Goal: Information Seeking & Learning: Learn about a topic

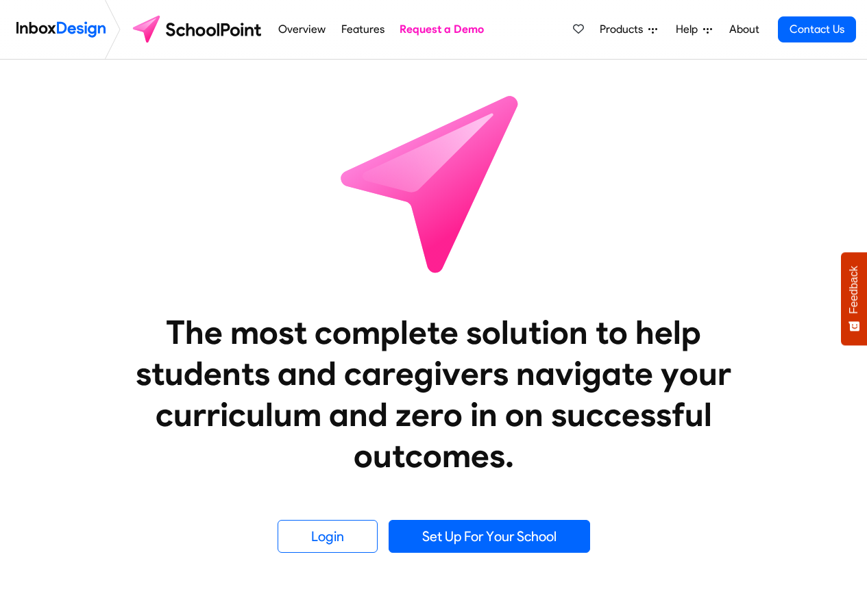
click at [362, 30] on link "Features" at bounding box center [362, 29] width 51 height 27
